Goal: Navigation & Orientation: Find specific page/section

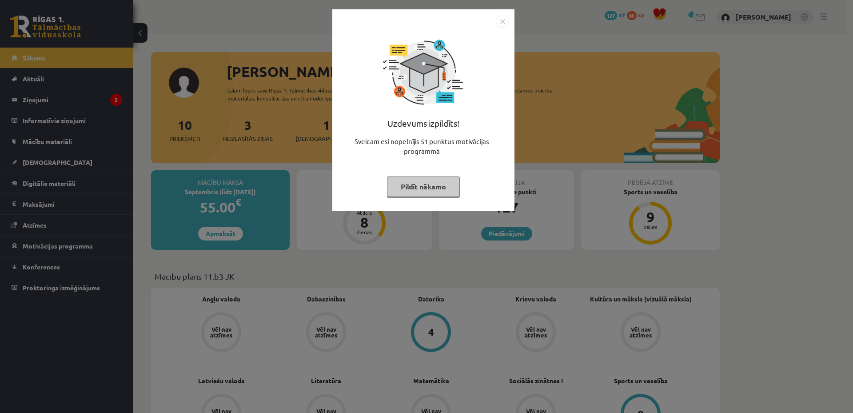
click at [414, 190] on button "Pildīt nākamo" at bounding box center [423, 186] width 73 height 20
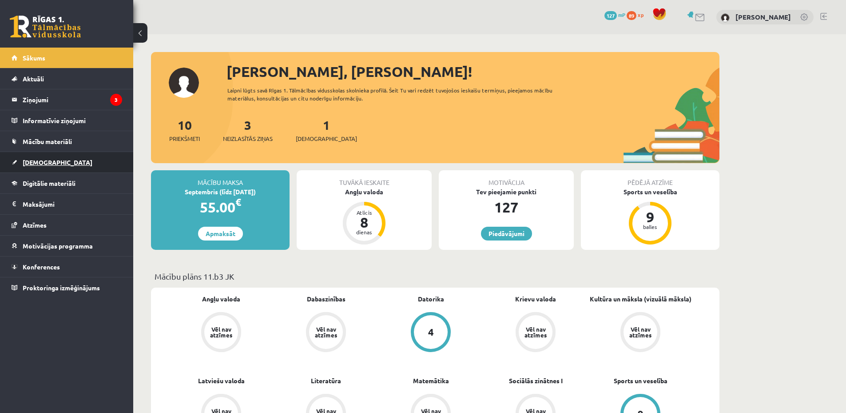
click at [87, 162] on link "[DEMOGRAPHIC_DATA]" at bounding box center [67, 162] width 111 height 20
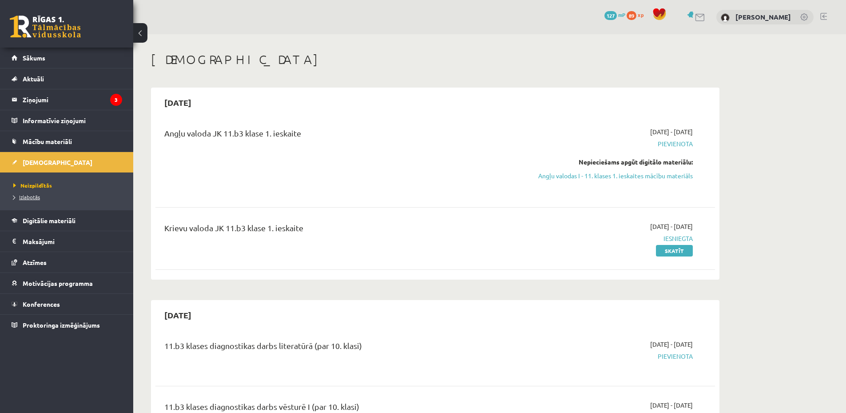
click at [56, 197] on link "Izlabotās" at bounding box center [68, 197] width 111 height 8
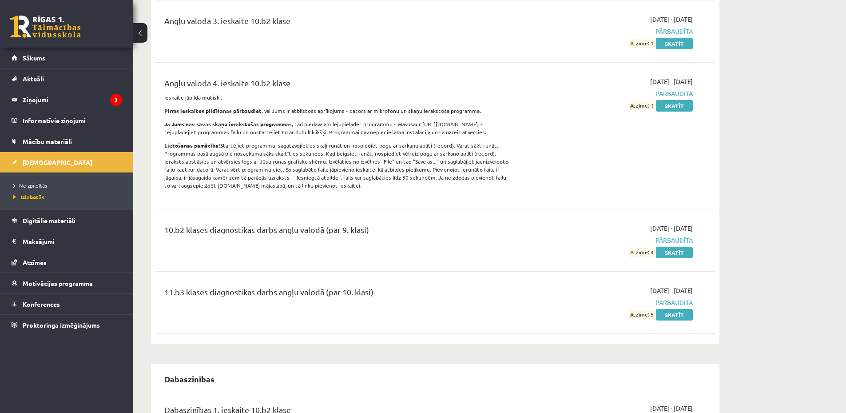
scroll to position [474, 0]
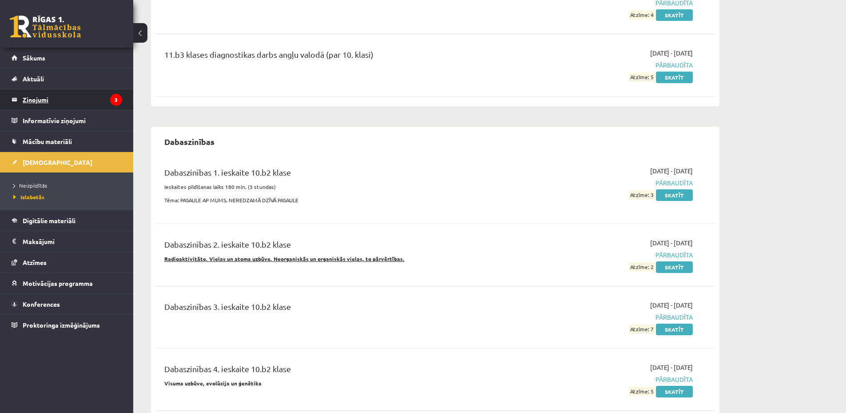
click at [63, 100] on legend "Ziņojumi 3" at bounding box center [72, 99] width 99 height 20
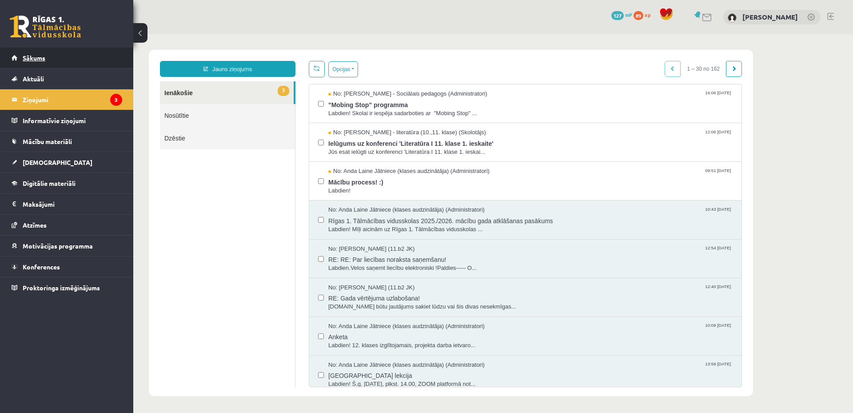
click at [119, 64] on link "Sākums" at bounding box center [67, 58] width 111 height 20
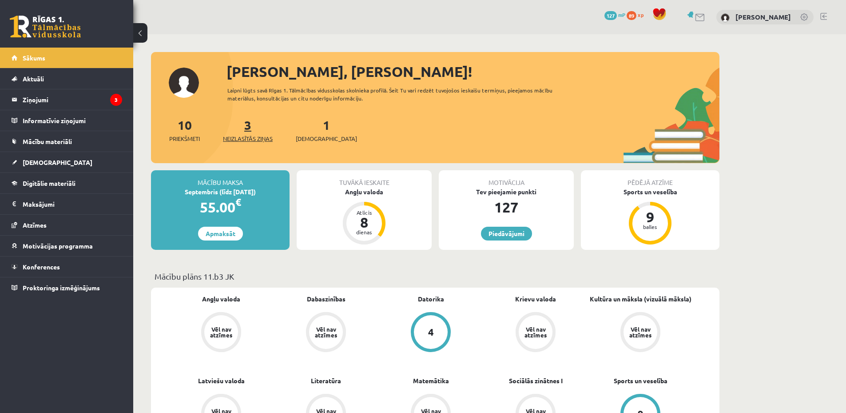
click at [246, 140] on span "Neizlasītās ziņas" at bounding box center [248, 138] width 50 height 9
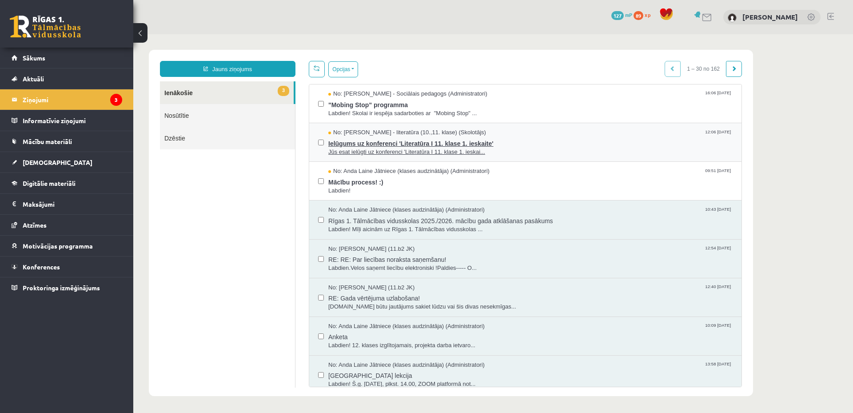
click at [423, 152] on span "Jūs esat ielūgti uz konferenci 'Literatūra I 11. klase 1. ieskai..." at bounding box center [530, 152] width 404 height 8
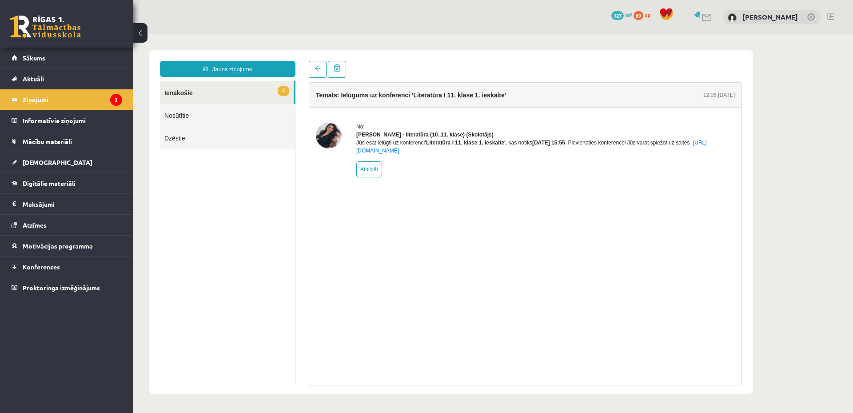
click at [245, 89] on link "2 Ienākošie" at bounding box center [227, 92] width 134 height 23
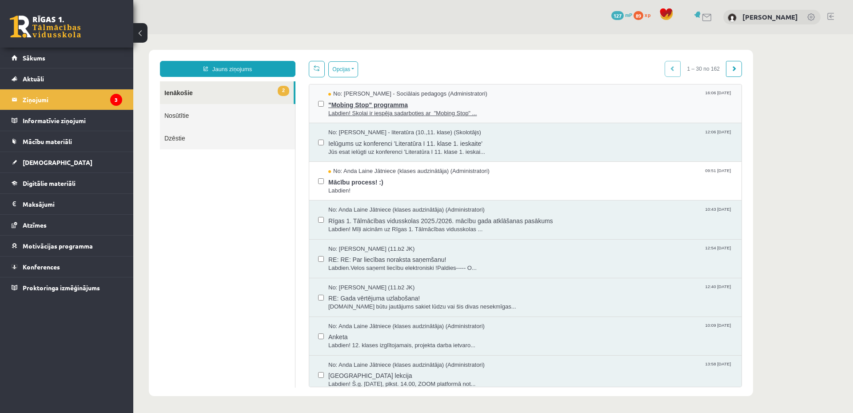
click at [400, 101] on span ""Mobing Stop" programma" at bounding box center [530, 103] width 404 height 11
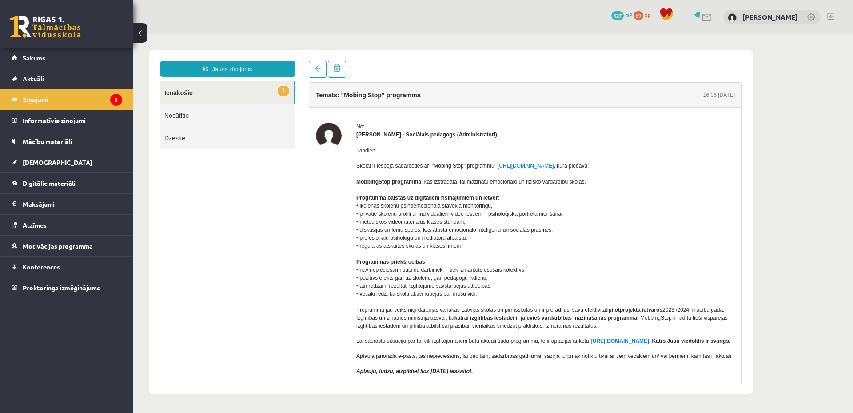
click at [60, 102] on legend "Ziņojumi 3" at bounding box center [72, 99] width 99 height 20
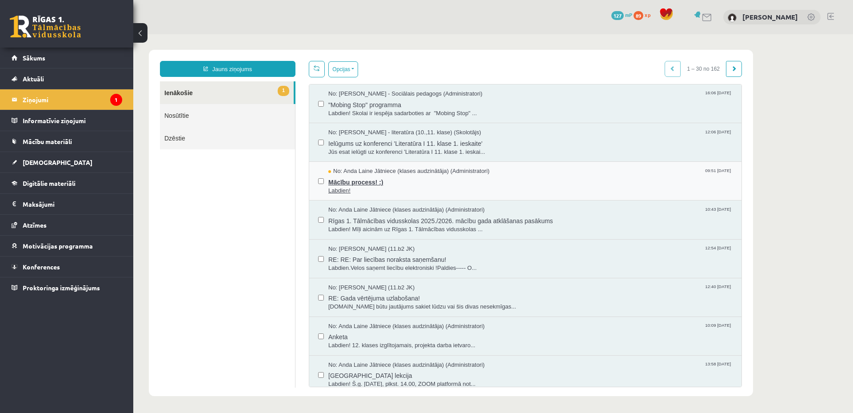
click at [396, 192] on span "Labdien!" at bounding box center [530, 191] width 404 height 8
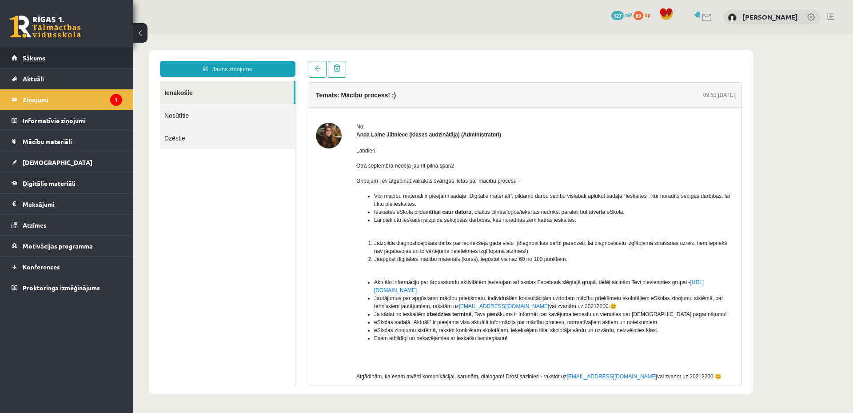
click at [99, 50] on link "Sākums" at bounding box center [67, 58] width 111 height 20
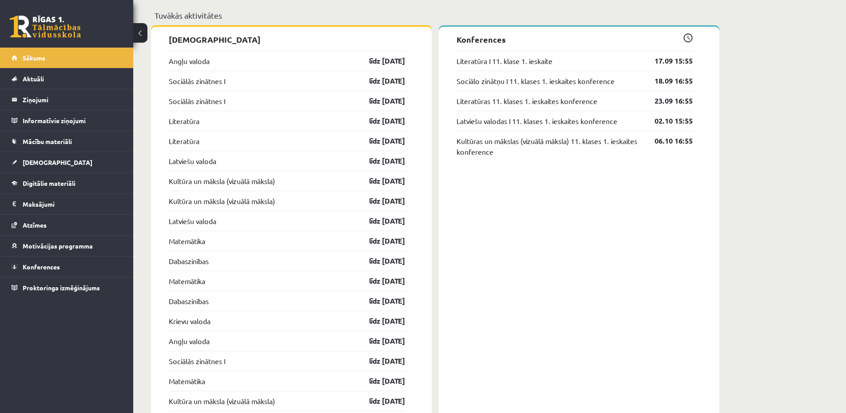
scroll to position [474, 0]
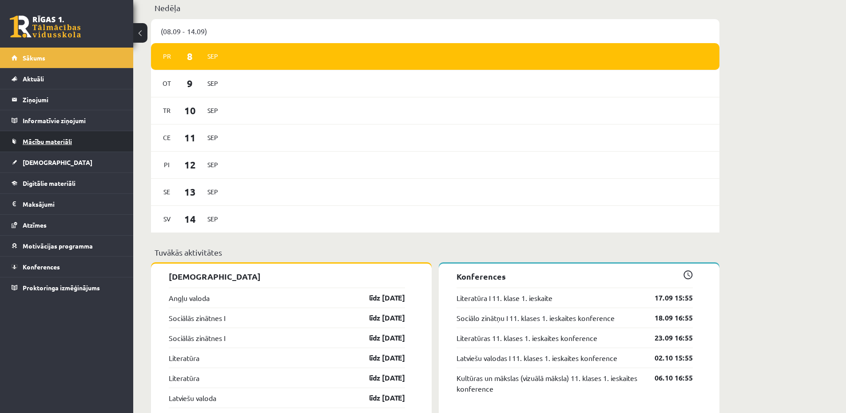
click at [64, 145] on link "Mācību materiāli" at bounding box center [67, 141] width 111 height 20
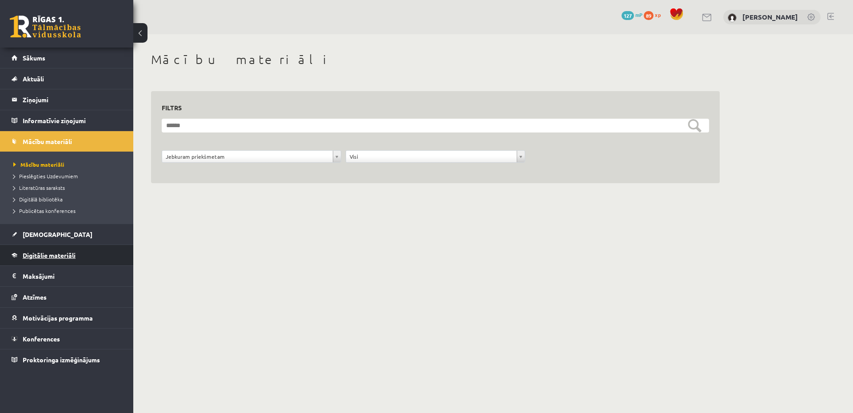
click at [67, 256] on span "Digitālie materiāli" at bounding box center [49, 255] width 53 height 8
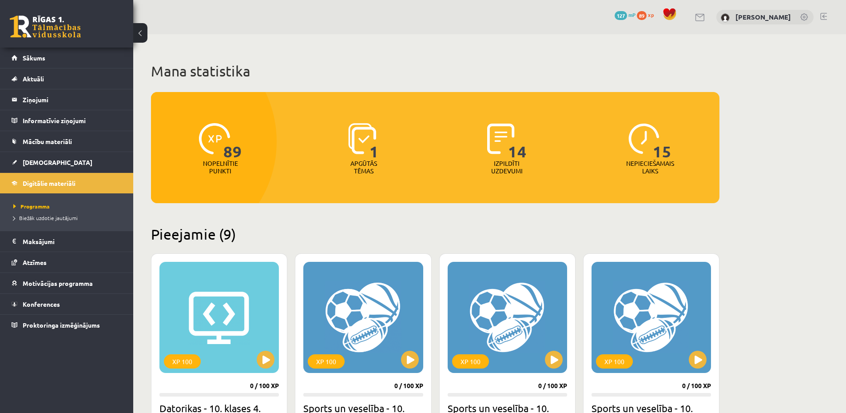
click at [823, 17] on link at bounding box center [823, 16] width 7 height 7
